Goal: Task Accomplishment & Management: Manage account settings

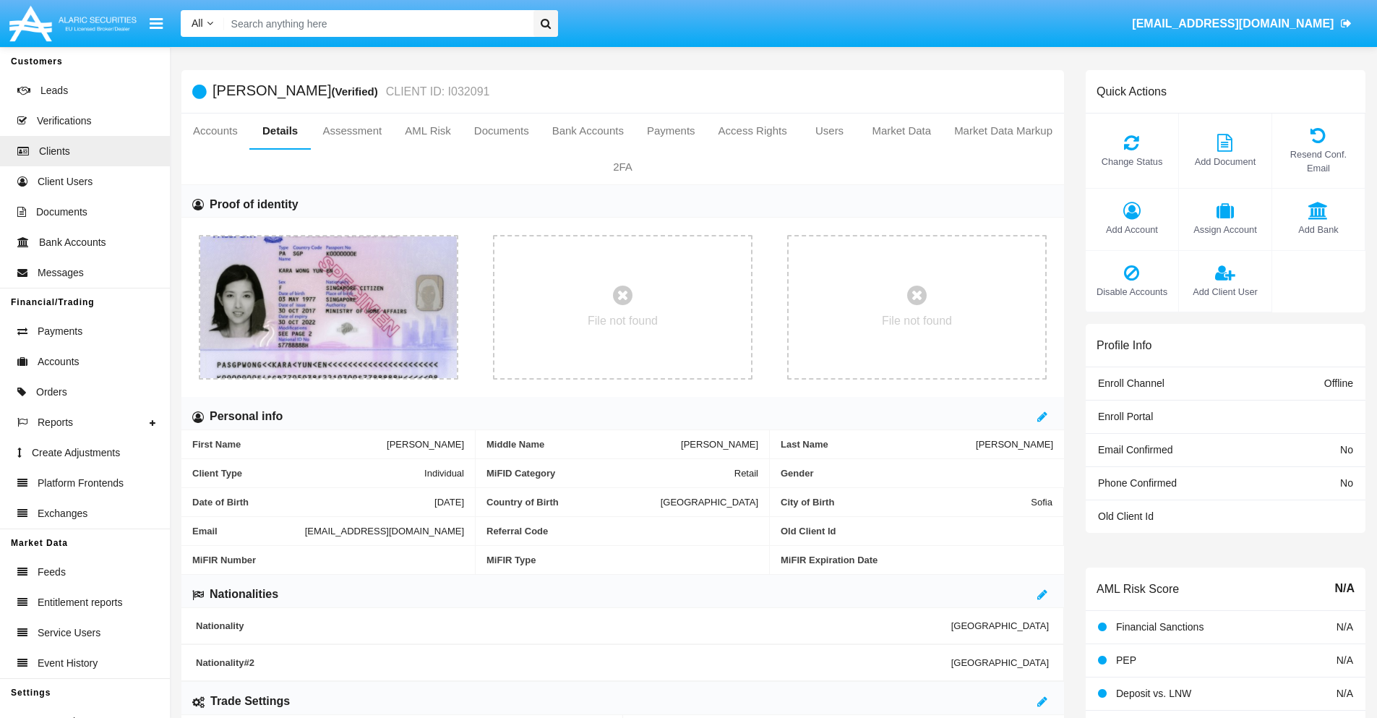
click at [1131, 229] on span "Add Account" at bounding box center [1132, 230] width 78 height 14
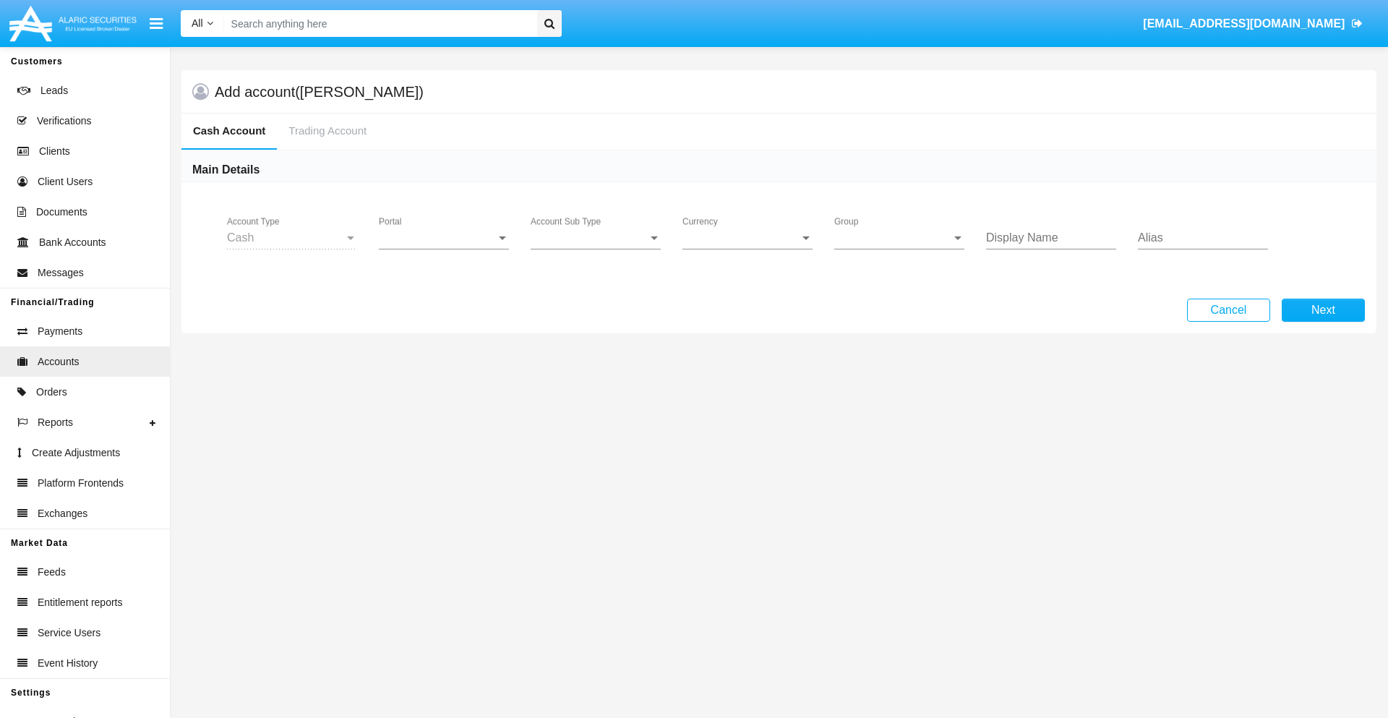
click at [444, 238] on span "Portal" at bounding box center [437, 237] width 117 height 13
click at [445, 387] on span "Alaric Fund Portal" at bounding box center [434, 387] width 111 height 35
click at [596, 238] on span "Account Sub Type" at bounding box center [588, 237] width 117 height 13
click at [596, 249] on span "Fund Cash" at bounding box center [595, 248] width 130 height 35
click at [899, 238] on span "Group" at bounding box center [892, 237] width 117 height 13
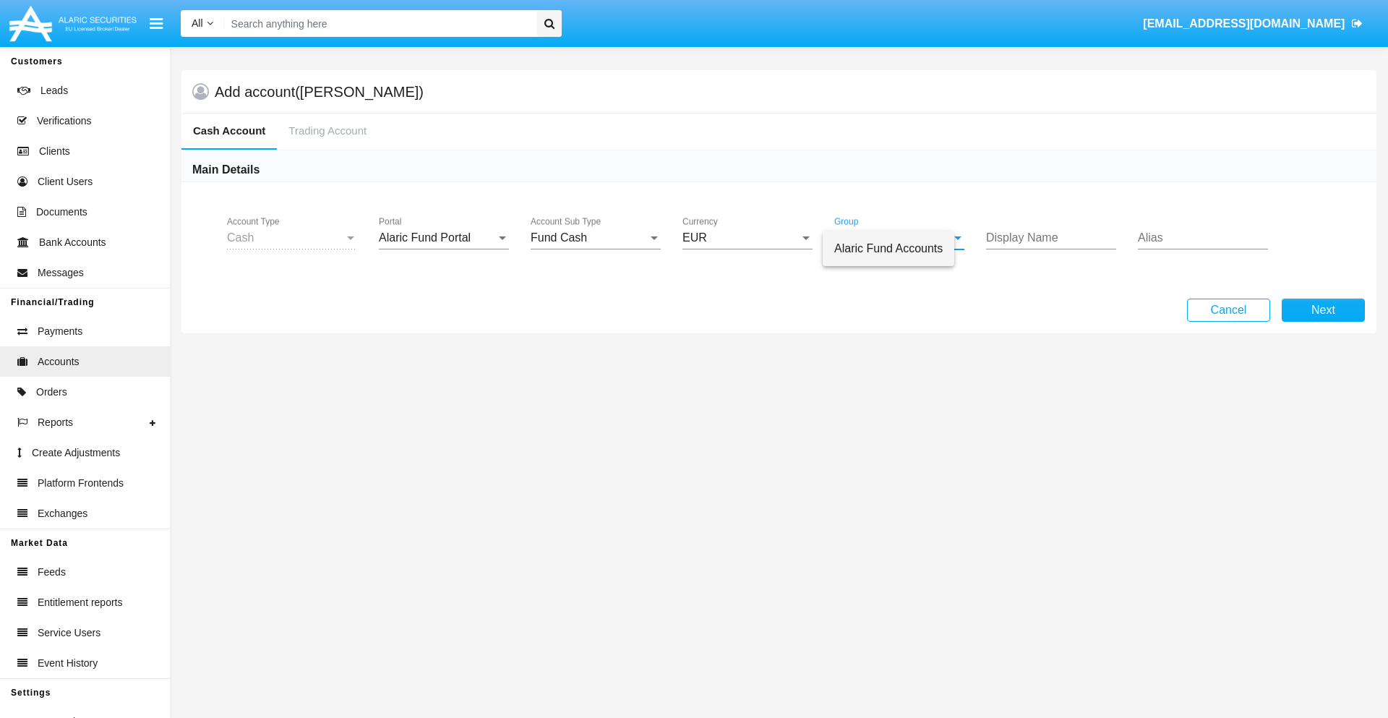
click at [900, 249] on span "Alaric Fund Accounts" at bounding box center [888, 248] width 108 height 35
type input "plum"
type input "blue"
click at [1323, 310] on button "Next" at bounding box center [1322, 309] width 83 height 23
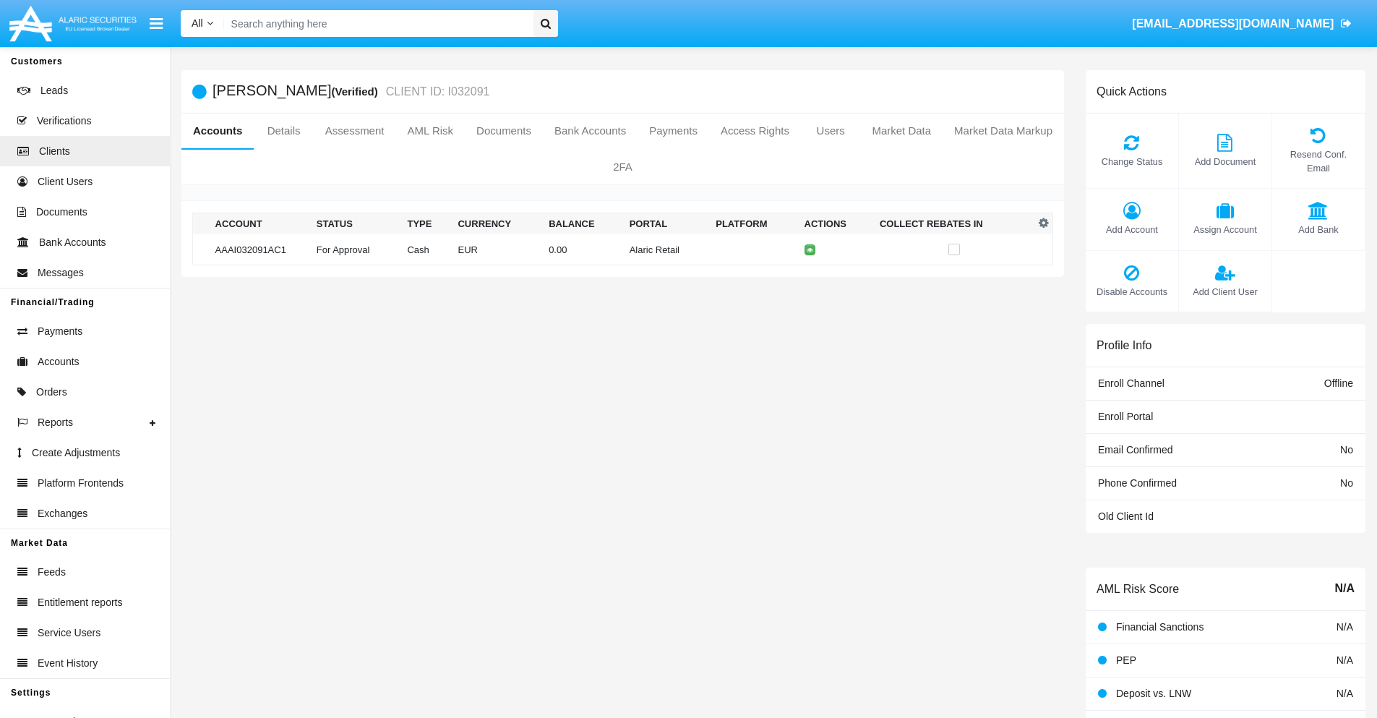
click at [624, 249] on td "Alaric Retail" at bounding box center [667, 249] width 87 height 31
click at [1131, 161] on span "Change Status" at bounding box center [1132, 162] width 78 height 14
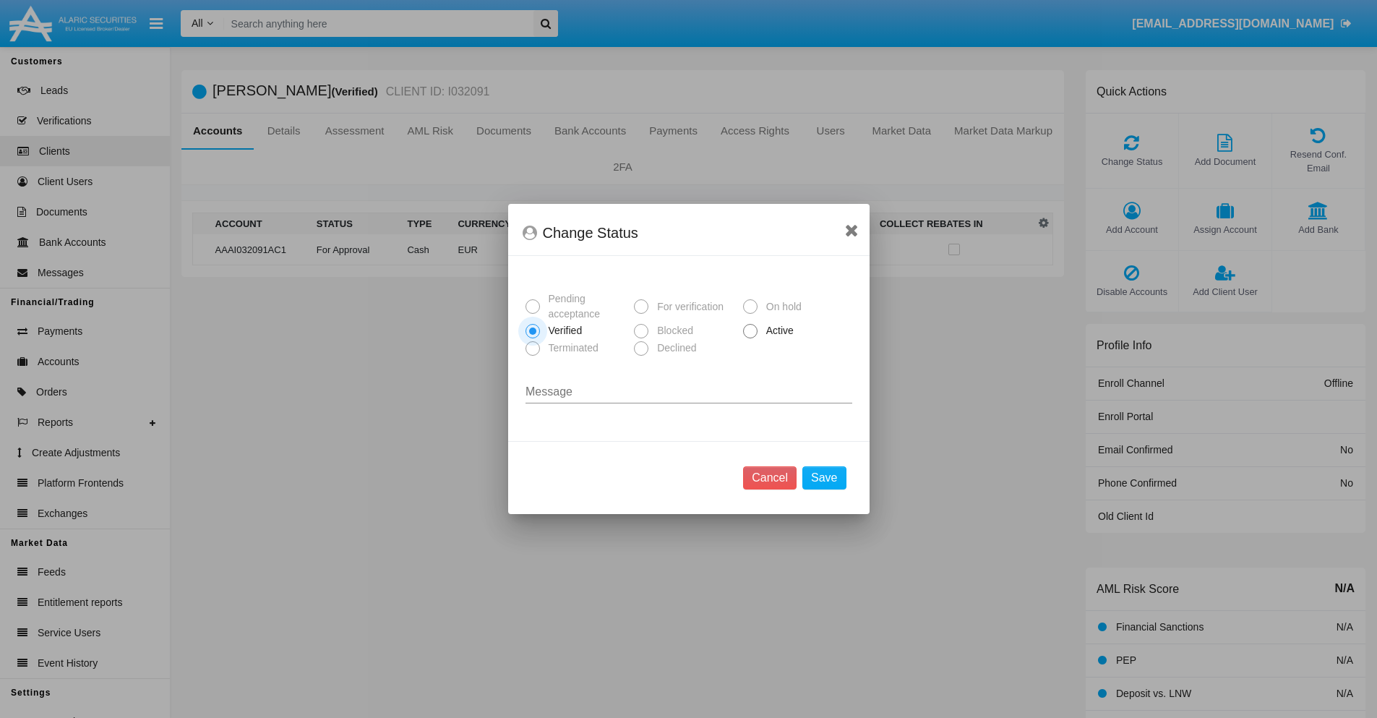
click at [777, 330] on span "Active" at bounding box center [777, 330] width 40 height 15
click at [750, 338] on input "Active" at bounding box center [749, 338] width 1 height 1
radio input "true"
click at [824, 478] on button "Save" at bounding box center [823, 477] width 43 height 23
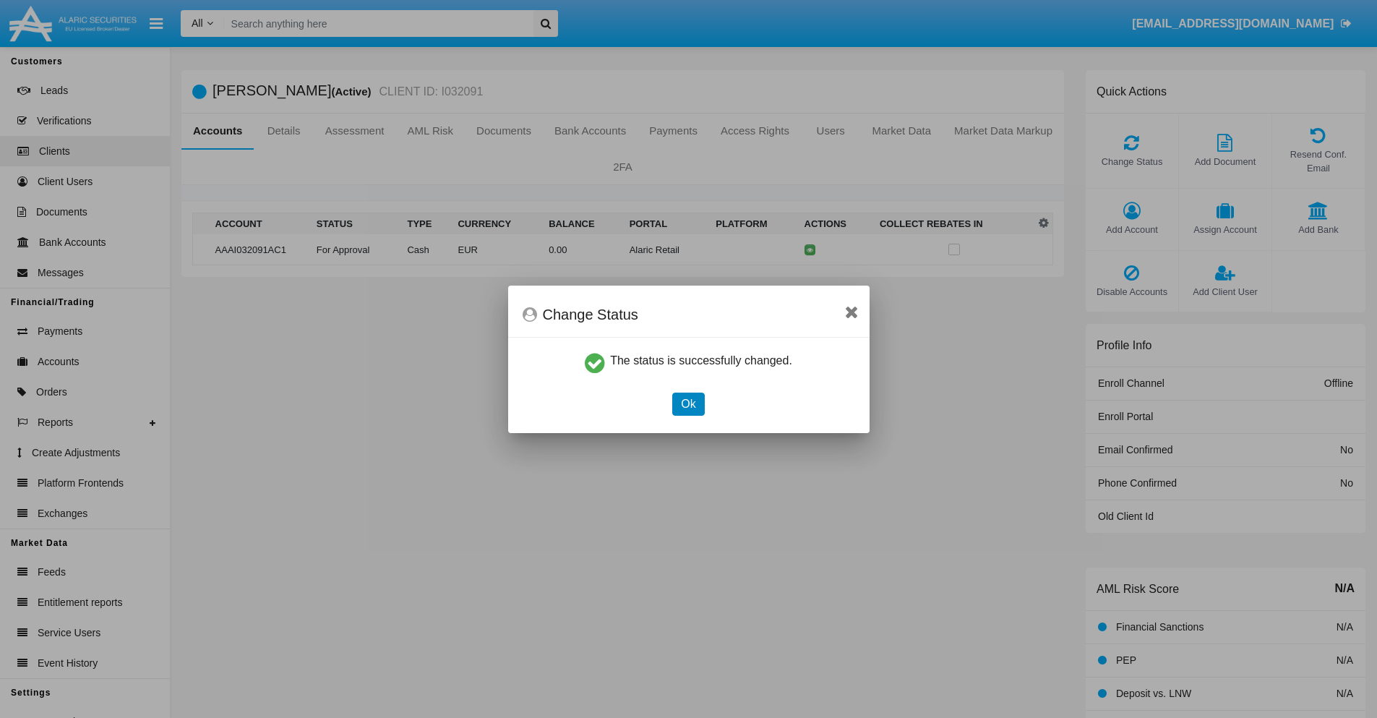
click at [688, 403] on button "Ok" at bounding box center [688, 403] width 32 height 23
